Goal: Task Accomplishment & Management: Complete application form

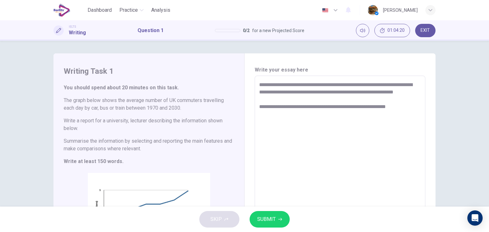
scroll to position [34, 0]
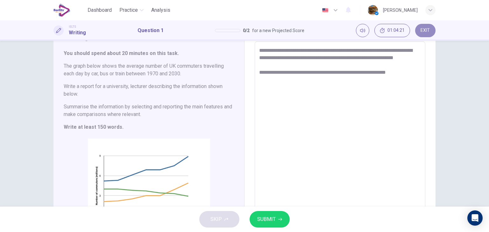
click at [429, 25] on button "EXIT" at bounding box center [425, 30] width 20 height 13
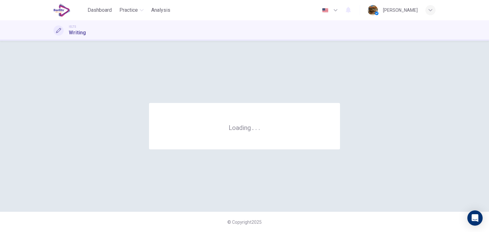
scroll to position [0, 0]
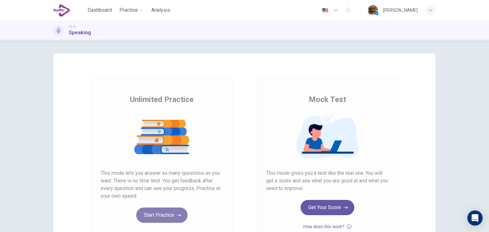
click at [177, 218] on icon "button" at bounding box center [179, 215] width 4 height 6
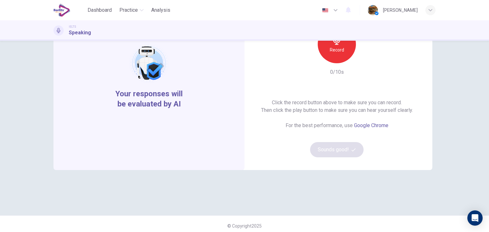
scroll to position [75, 0]
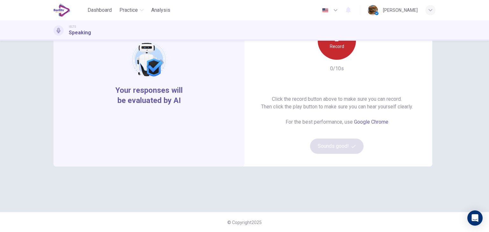
click at [348, 45] on div "Record" at bounding box center [337, 41] width 38 height 38
click at [337, 53] on div "Stop" at bounding box center [337, 41] width 38 height 38
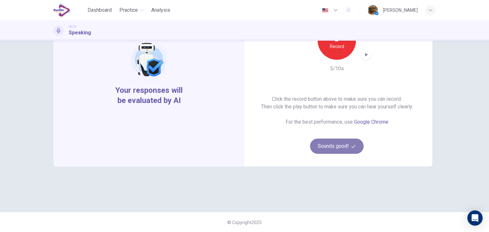
click at [335, 147] on button "Sounds good!" at bounding box center [336, 146] width 53 height 15
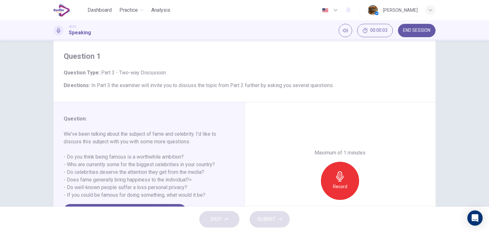
scroll to position [15, 0]
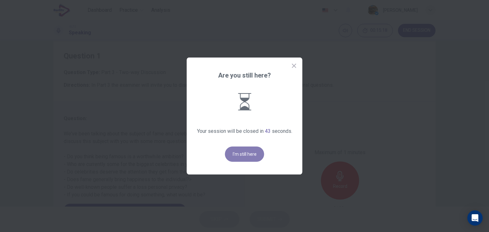
click at [248, 157] on button "I'm still here" at bounding box center [244, 154] width 39 height 15
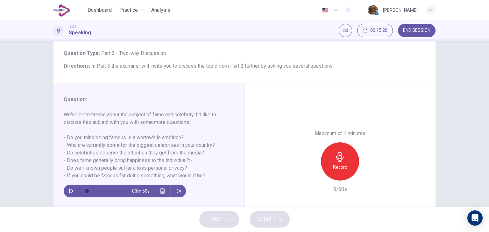
scroll to position [35, 0]
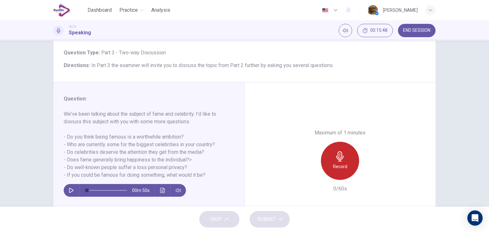
click at [326, 158] on div "Record" at bounding box center [340, 161] width 38 height 38
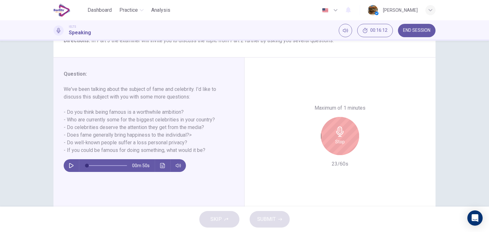
scroll to position [61, 0]
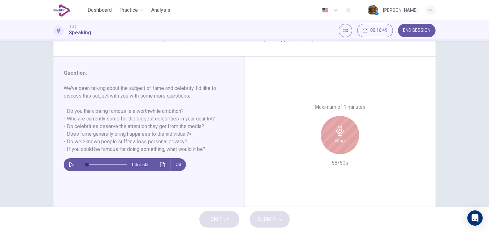
click at [337, 132] on icon "button" at bounding box center [339, 131] width 7 height 10
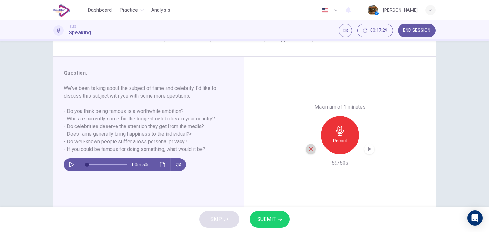
click at [309, 150] on icon "button" at bounding box center [311, 149] width 4 height 4
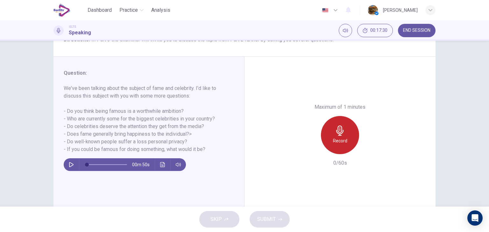
click at [330, 142] on div "Record" at bounding box center [340, 135] width 38 height 38
click at [339, 130] on icon "button" at bounding box center [340, 131] width 10 height 10
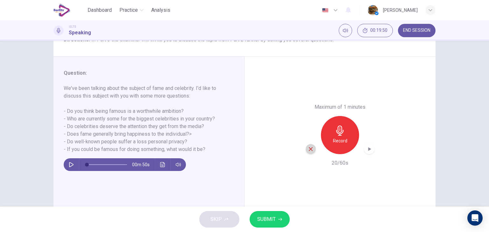
click at [310, 149] on icon "button" at bounding box center [311, 149] width 6 height 6
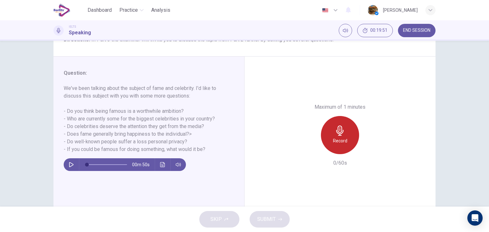
click at [336, 141] on h6 "Record" at bounding box center [340, 141] width 14 height 8
click at [332, 138] on div "Stop" at bounding box center [340, 135] width 38 height 38
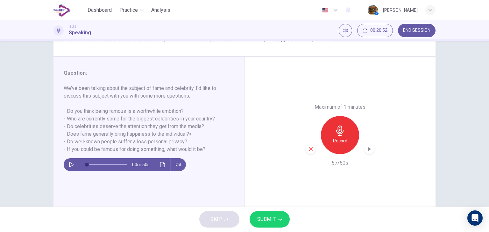
click at [282, 214] on button "SUBMIT" at bounding box center [270, 219] width 40 height 17
